Goal: Check status: Check status

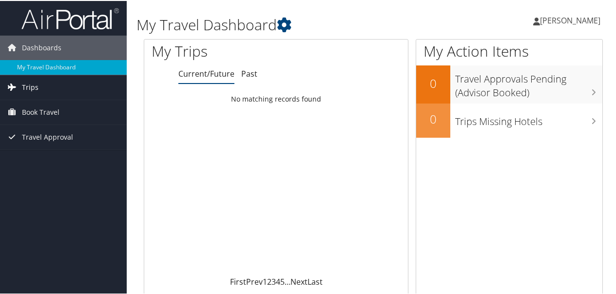
click at [79, 88] on link "Trips" at bounding box center [63, 86] width 127 height 24
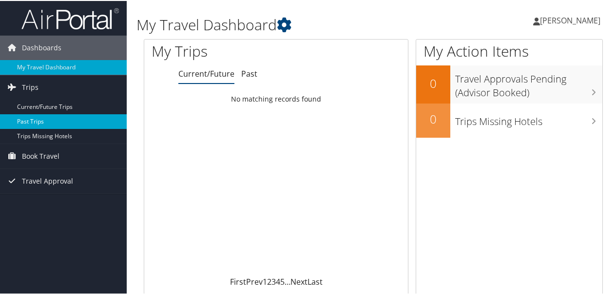
click at [33, 120] on link "Past Trips" at bounding box center [63, 120] width 127 height 15
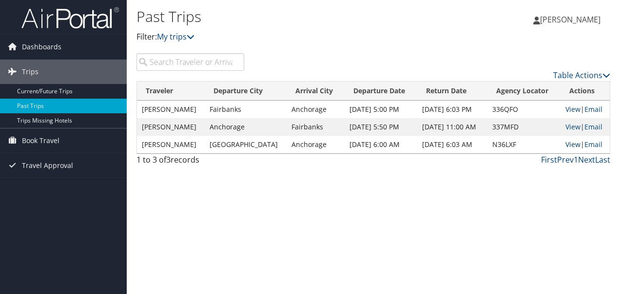
click at [574, 144] on link "View" at bounding box center [573, 143] width 15 height 9
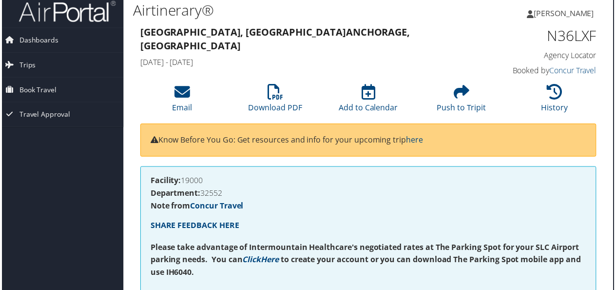
scroll to position [0, 4]
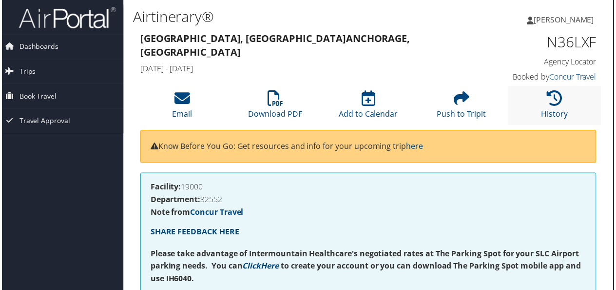
click at [559, 108] on li "History" at bounding box center [557, 106] width 94 height 40
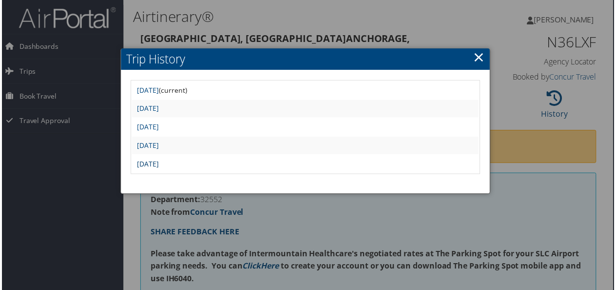
click at [158, 166] on link "Mon Sep 16 16:47:09 MDT 2024" at bounding box center [147, 164] width 22 height 9
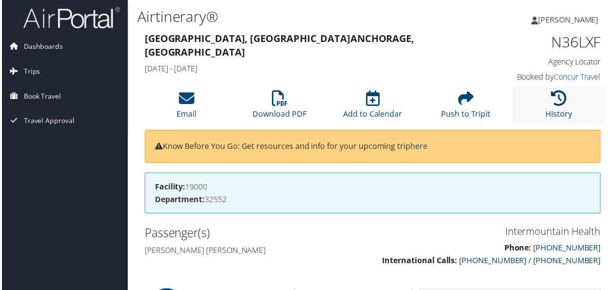
click at [563, 103] on icon at bounding box center [562, 99] width 16 height 16
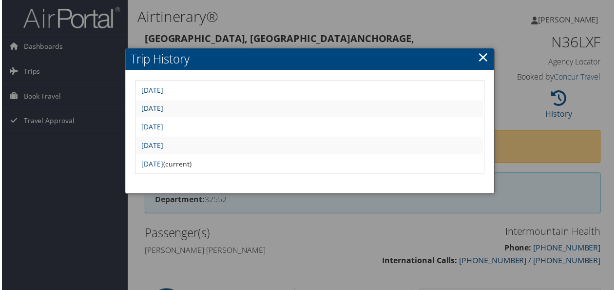
click at [162, 110] on link "Tue Sep 24 11:04:12 MDT 2024" at bounding box center [151, 108] width 22 height 9
